Goal: Task Accomplishment & Management: Use online tool/utility

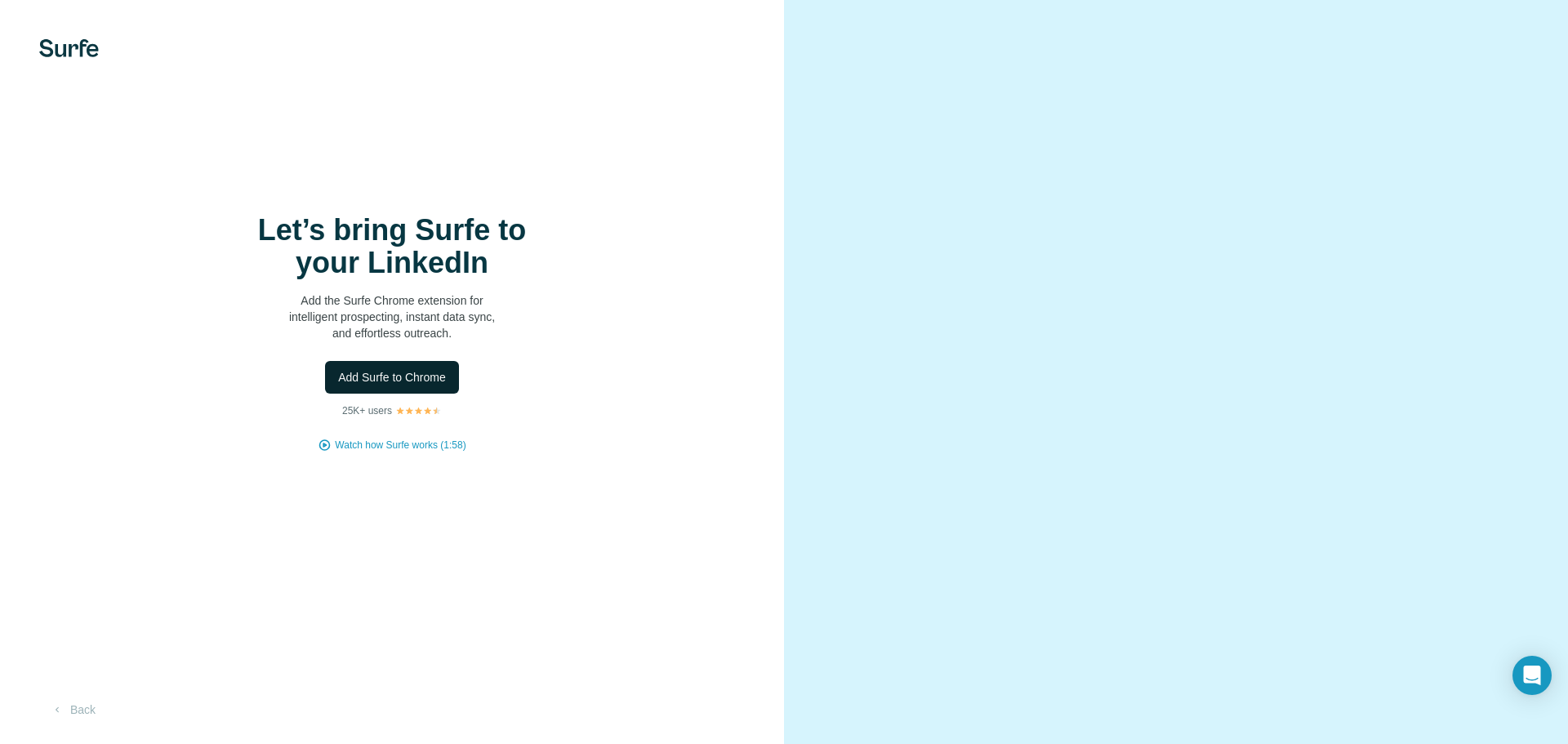
click at [428, 373] on span "Add Surfe to Chrome" at bounding box center [391, 377] width 107 height 16
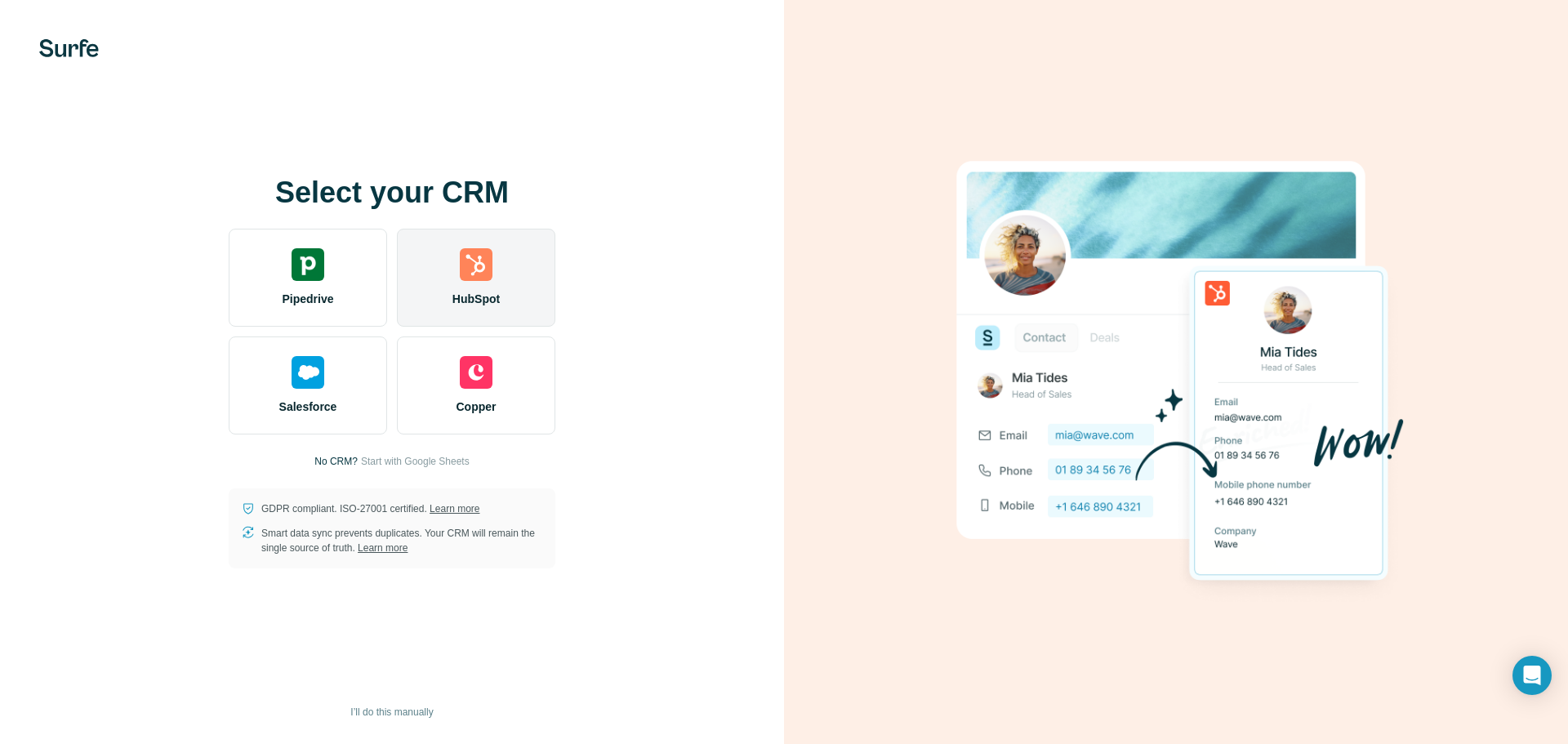
click at [496, 285] on div "HubSpot" at bounding box center [476, 277] width 158 height 98
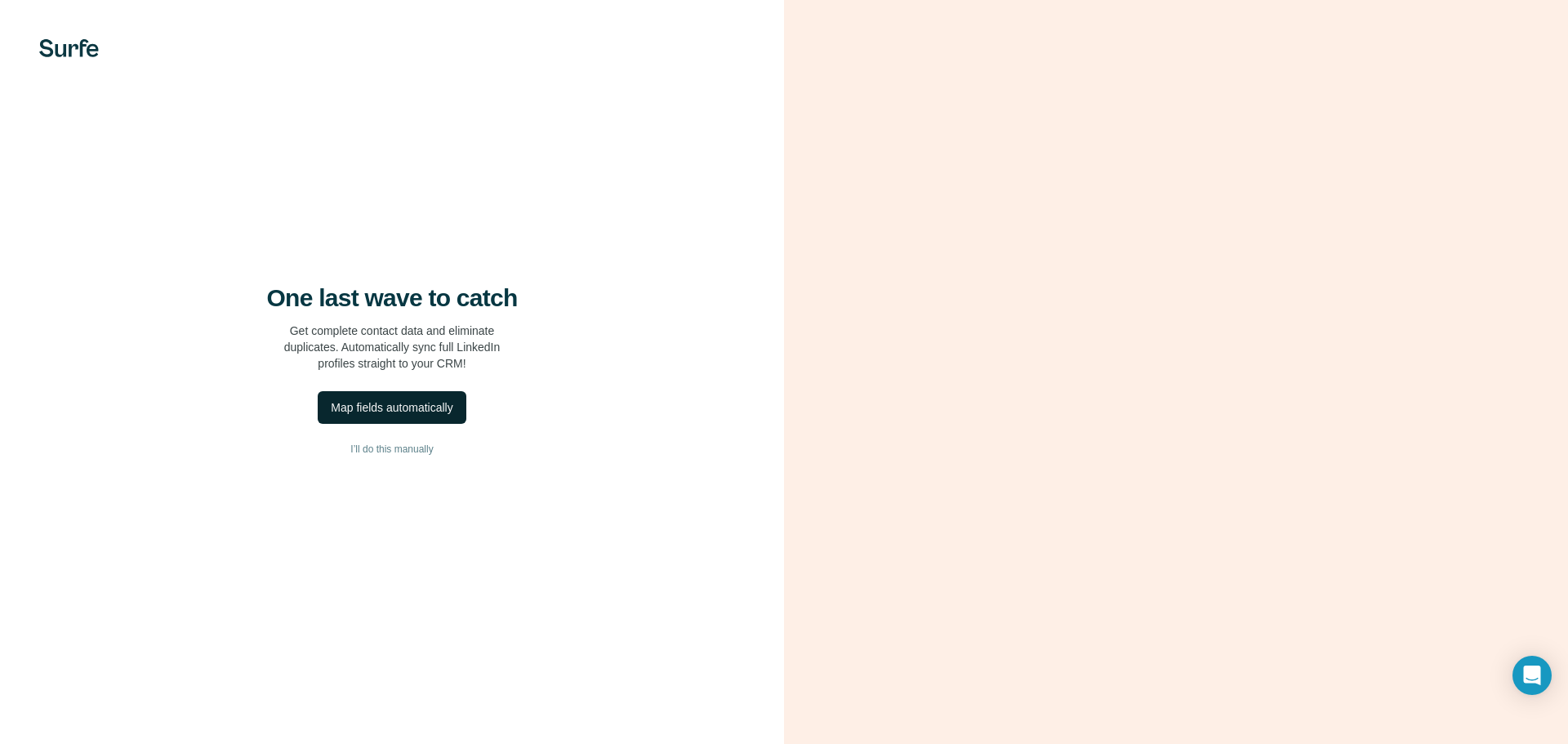
click at [386, 409] on div "Map fields automatically" at bounding box center [391, 408] width 121 height 16
